Goal: Use online tool/utility: Utilize a website feature to perform a specific function

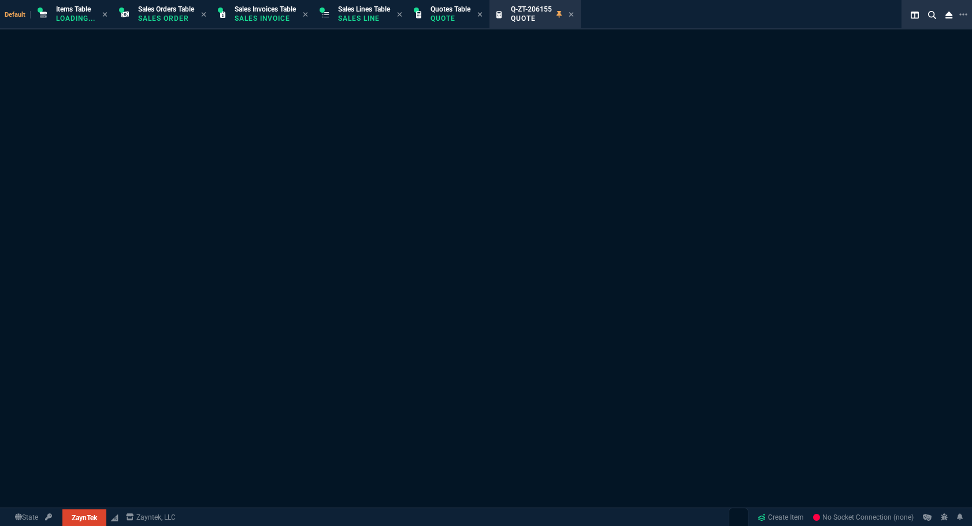
select select "12: [PERSON_NAME]"
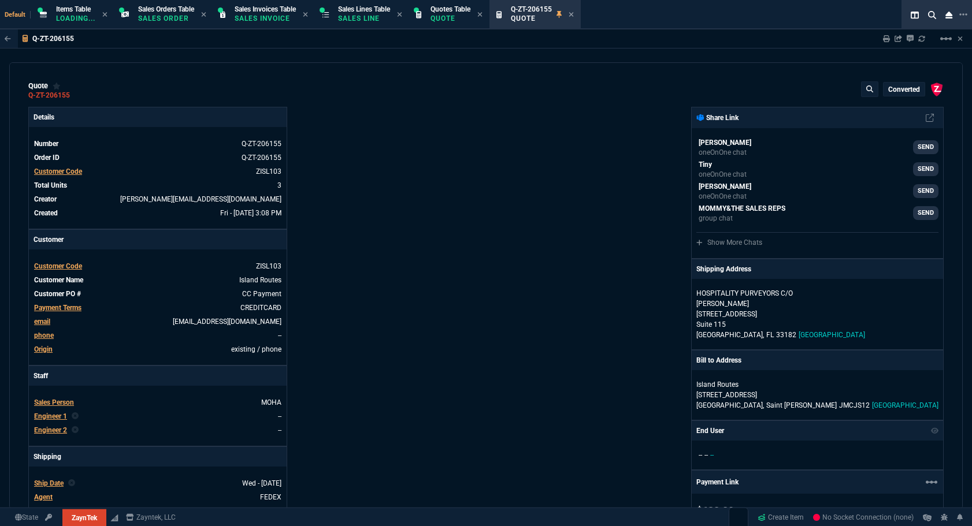
type input "12"
type input "24"
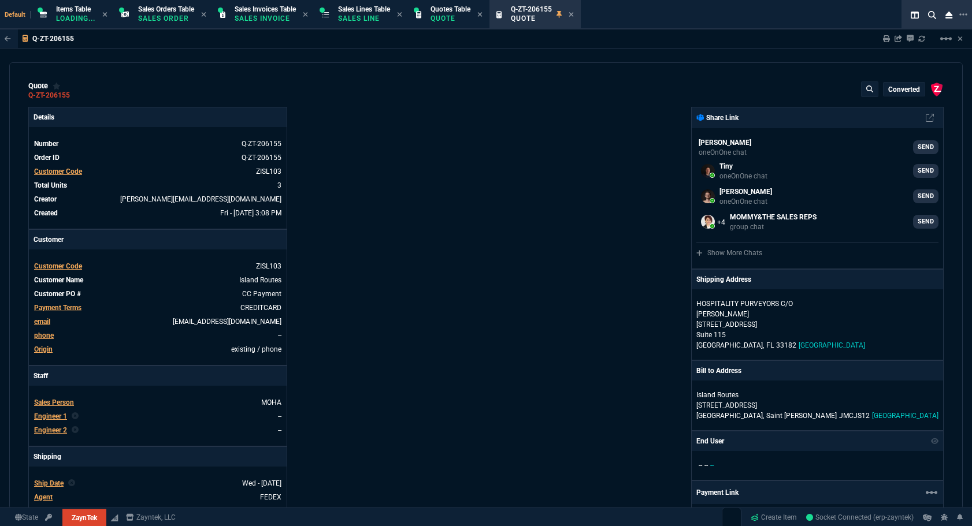
type input "-12"
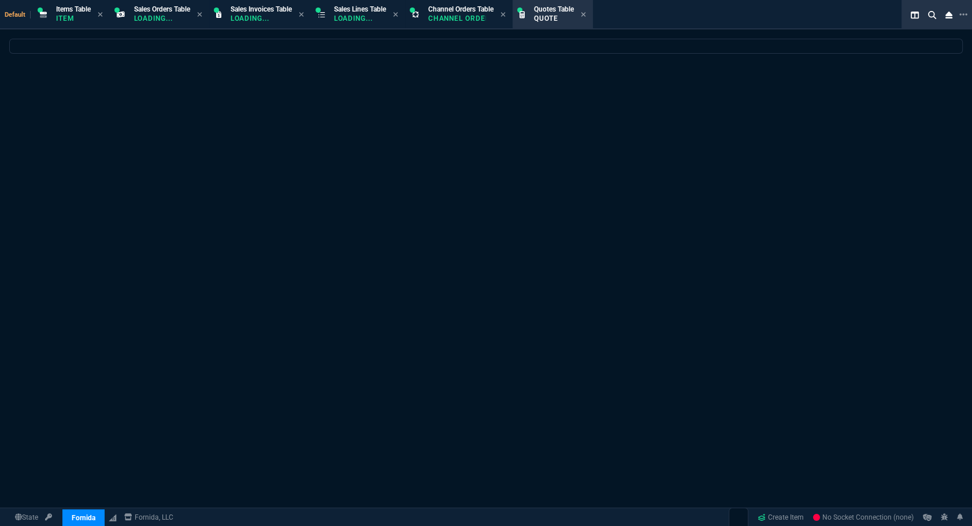
select select "12: [PERSON_NAME]"
select select
